Goal: Find specific page/section: Find specific page/section

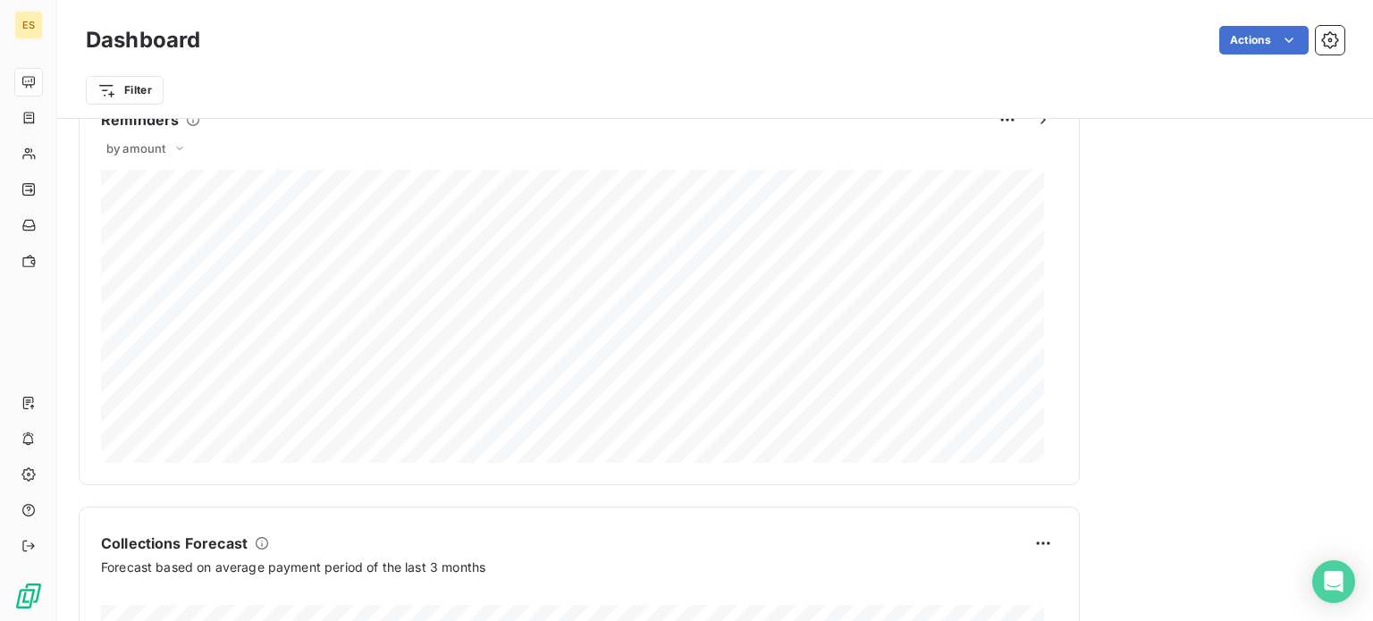
scroll to position [1120, 0]
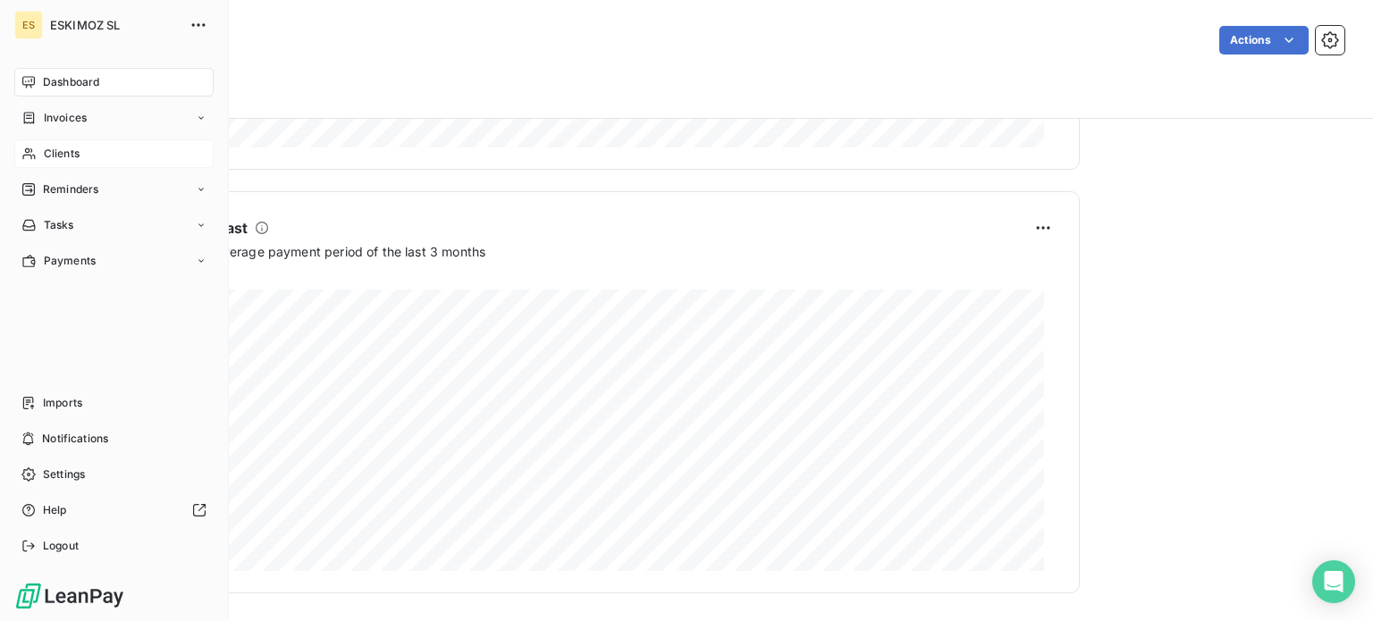
click at [79, 145] on div "Clients" at bounding box center [113, 153] width 199 height 29
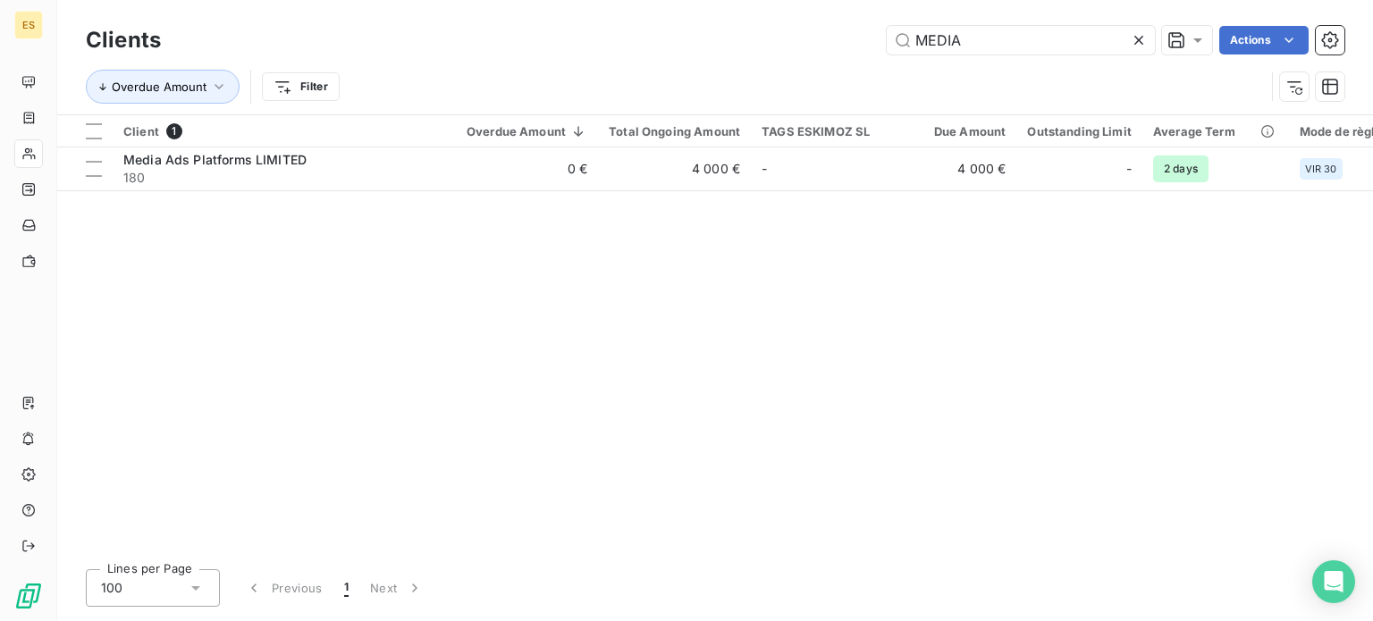
click at [1139, 42] on icon at bounding box center [1138, 40] width 9 height 9
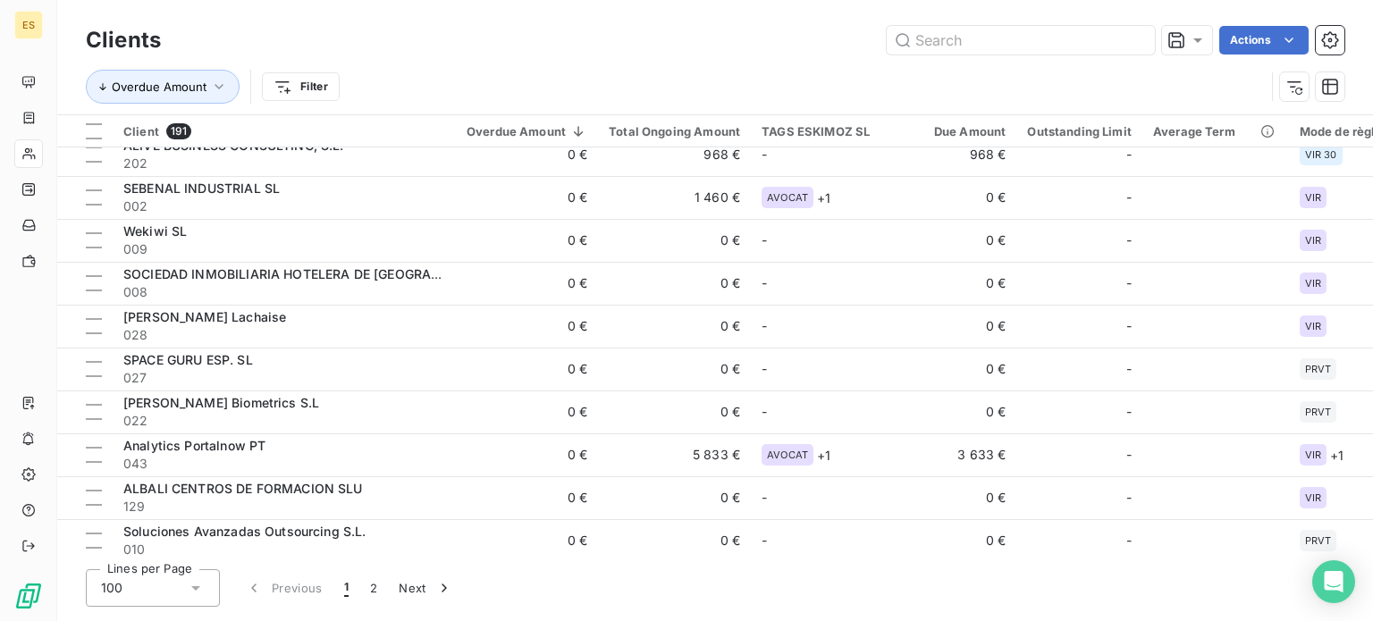
scroll to position [3568, 0]
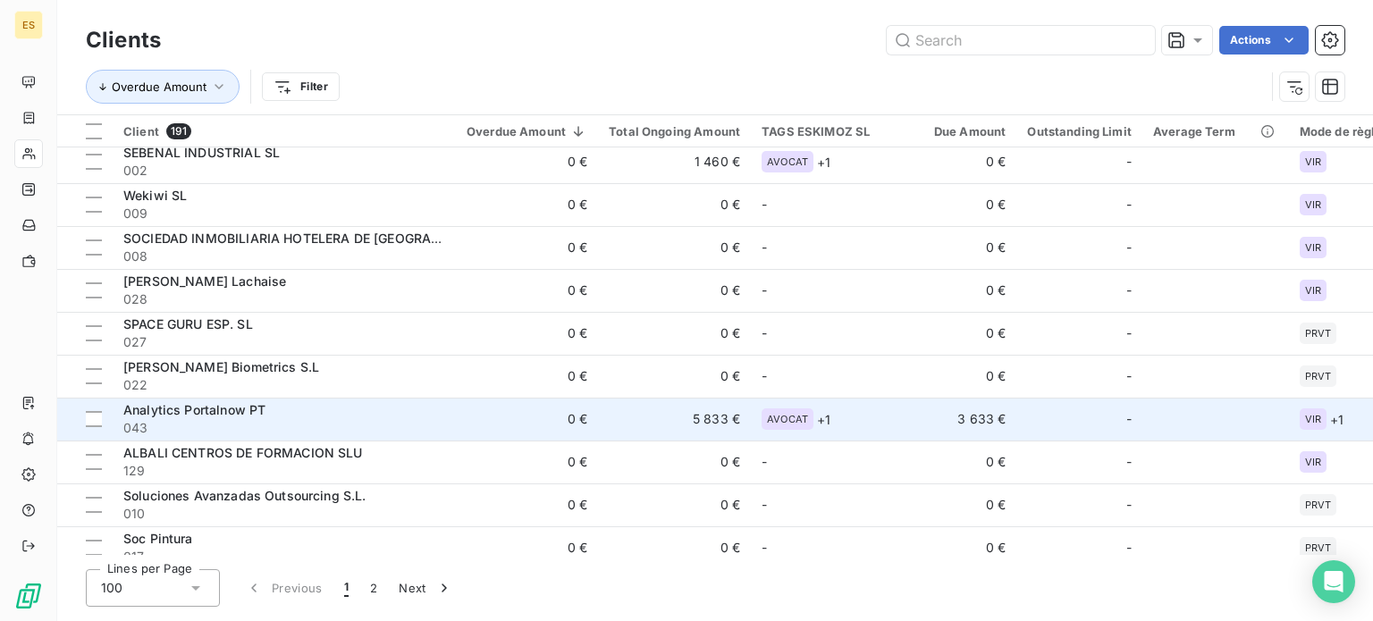
click at [454, 413] on td "Analytics Portalnow PT 043" at bounding box center [284, 419] width 343 height 43
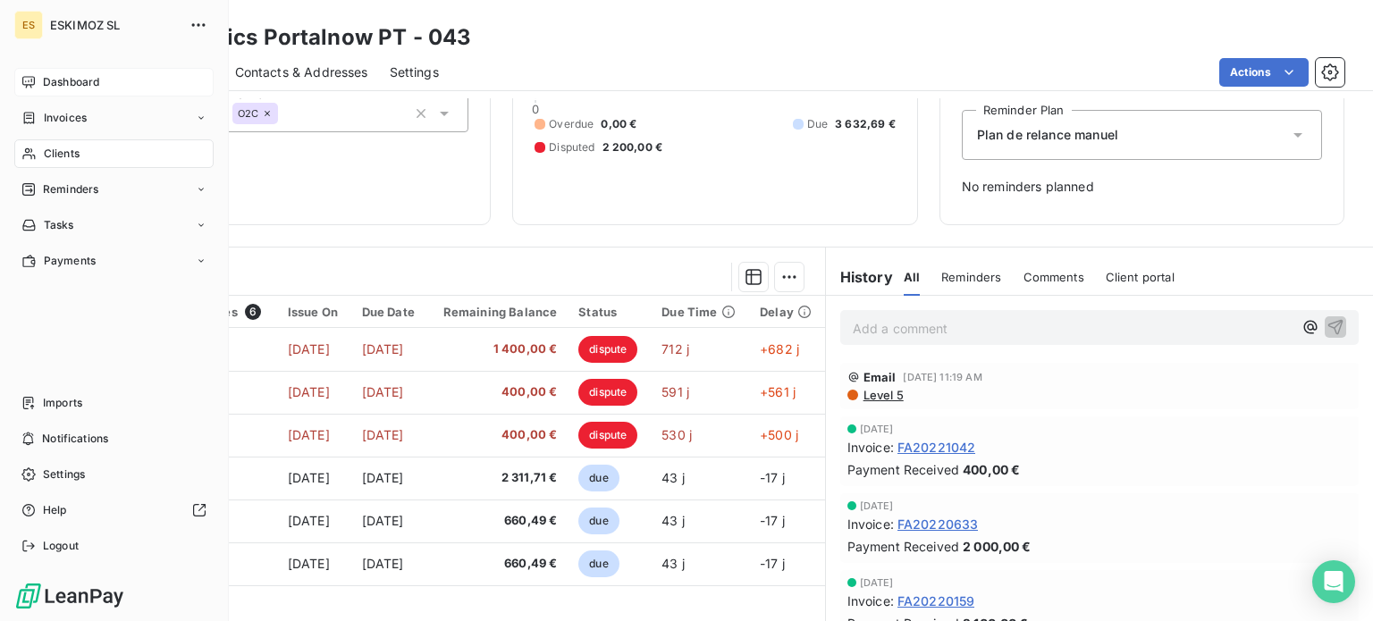
click at [40, 78] on div "Dashboard" at bounding box center [113, 82] width 199 height 29
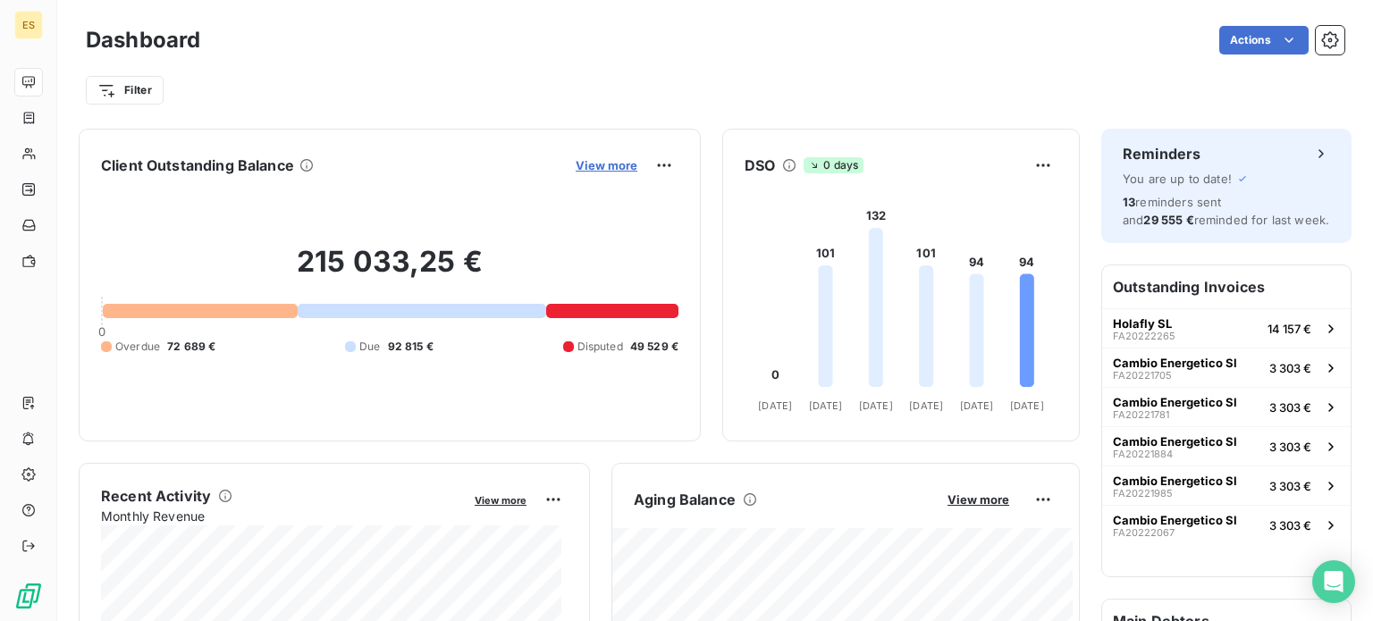
click at [619, 160] on span "View more" at bounding box center [607, 165] width 62 height 14
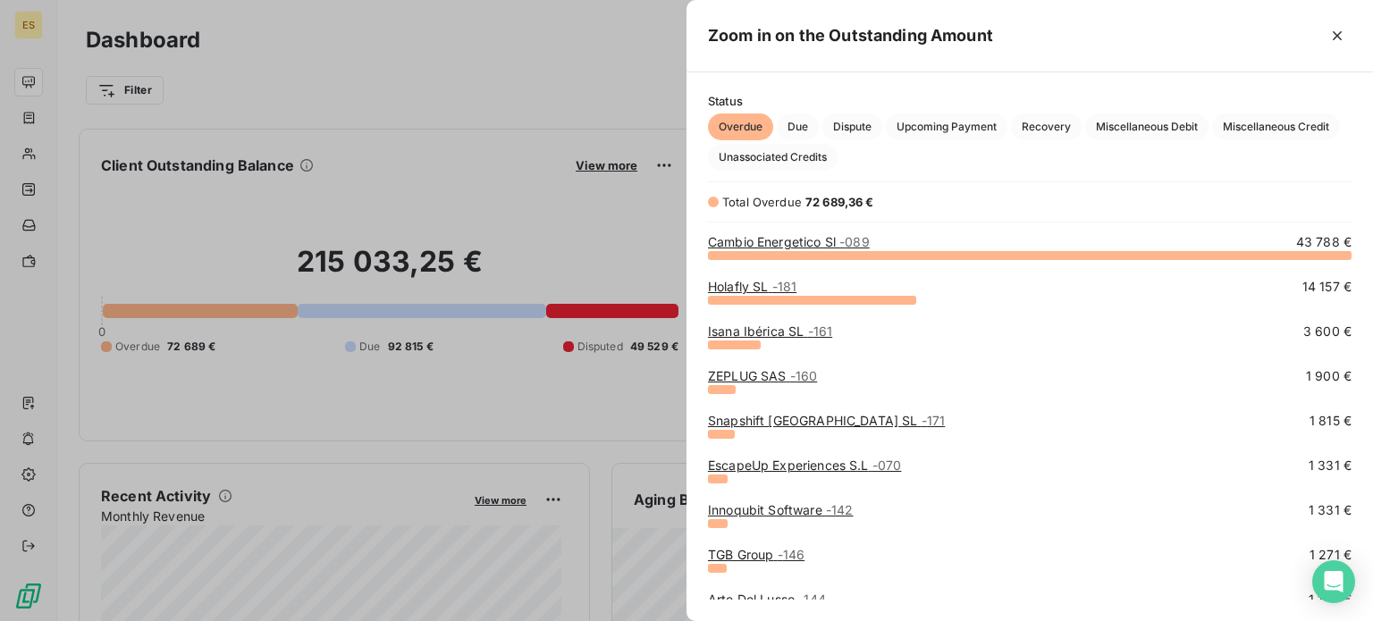
scroll to position [353, 672]
click at [845, 132] on span "Dispute" at bounding box center [852, 127] width 60 height 27
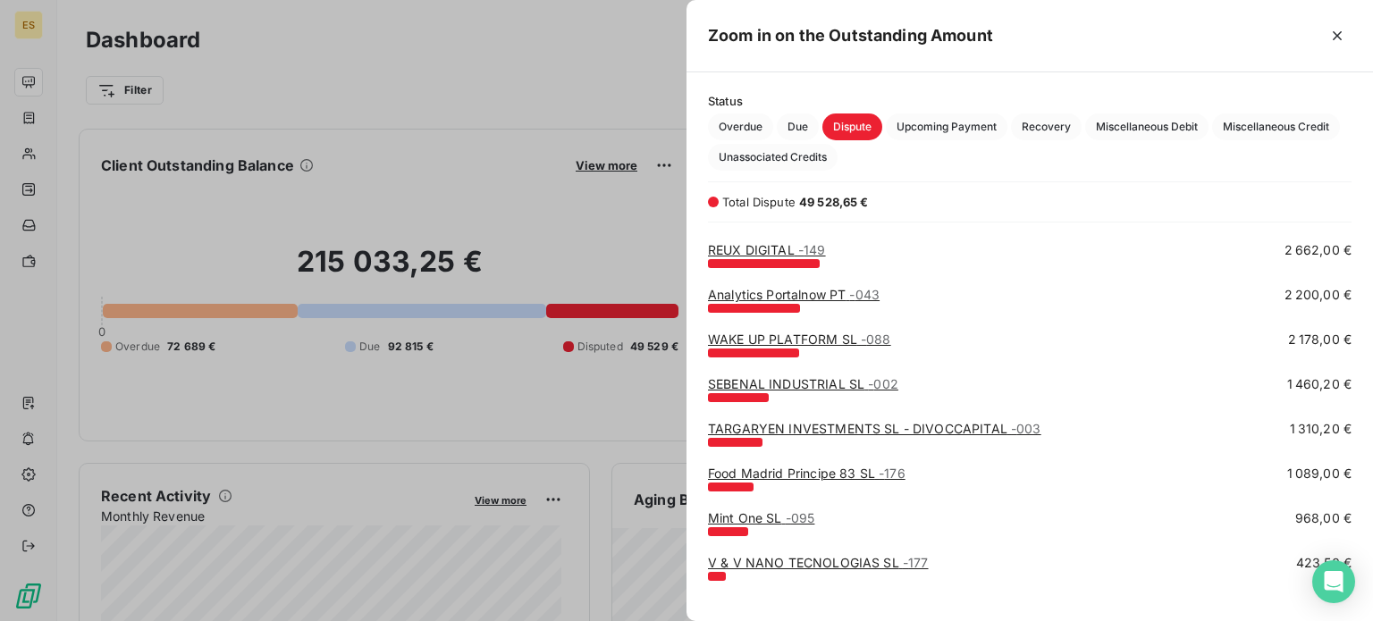
scroll to position [236, 0]
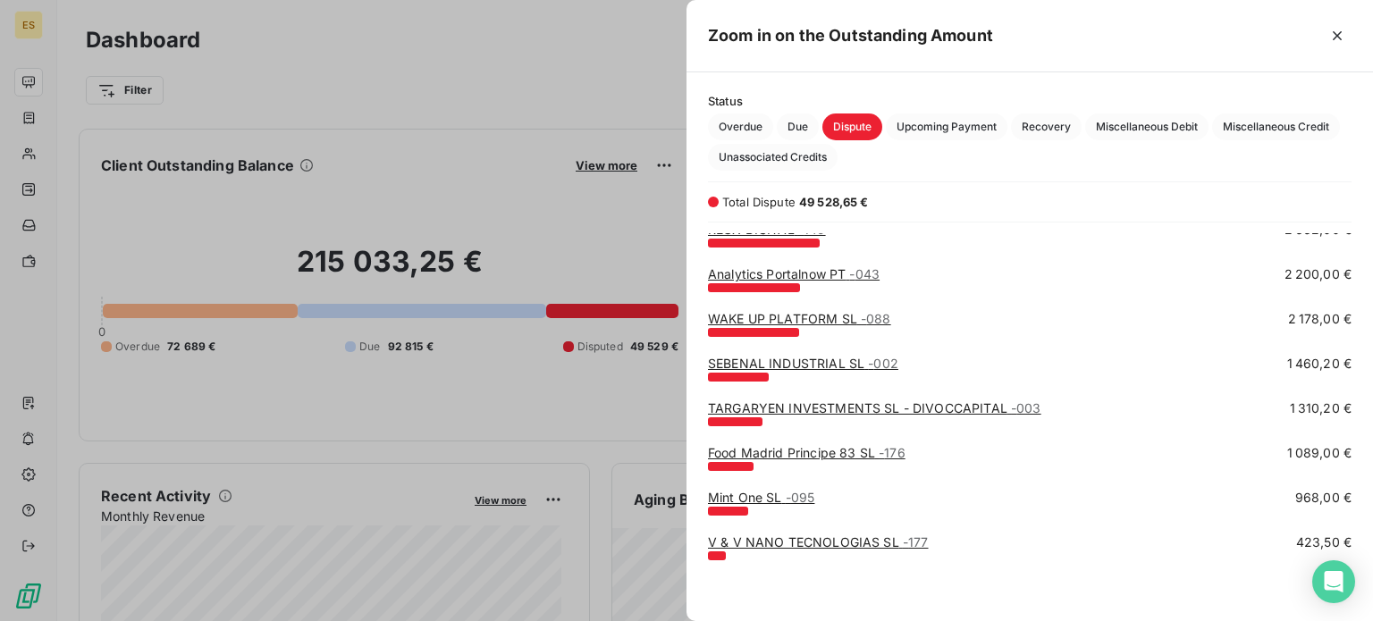
click at [447, 220] on div at bounding box center [686, 310] width 1373 height 621
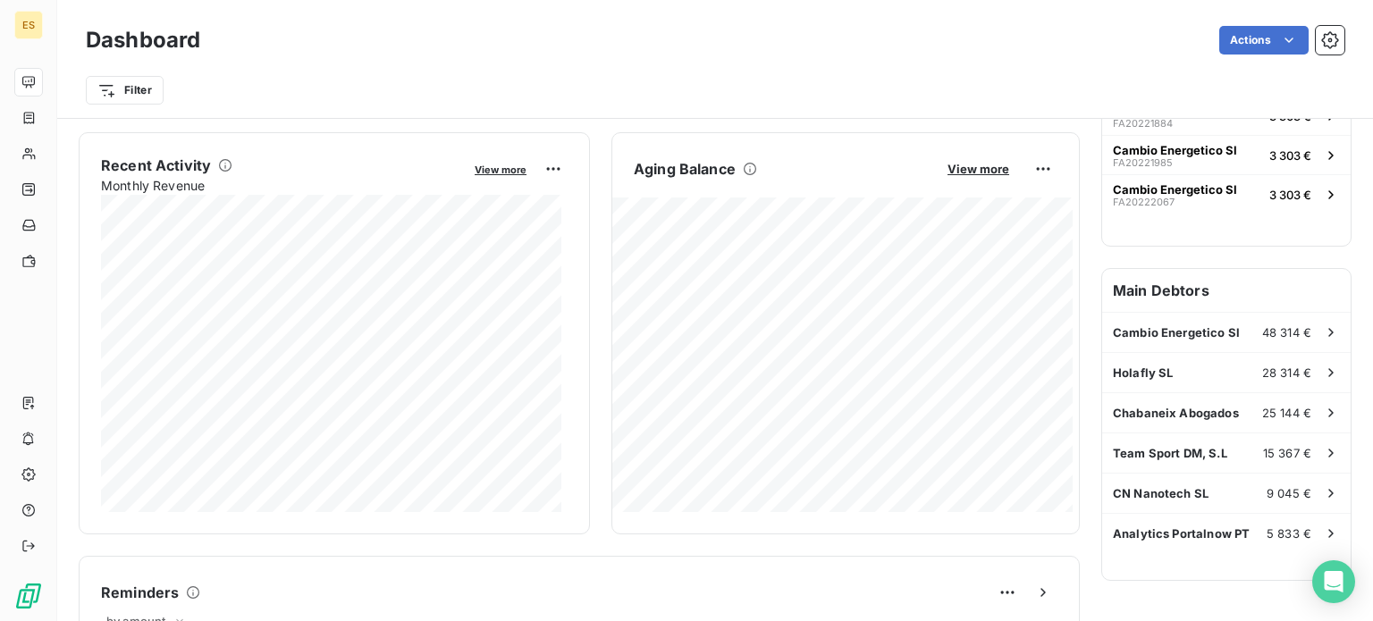
scroll to position [357, 0]
